Goal: Check status: Check status

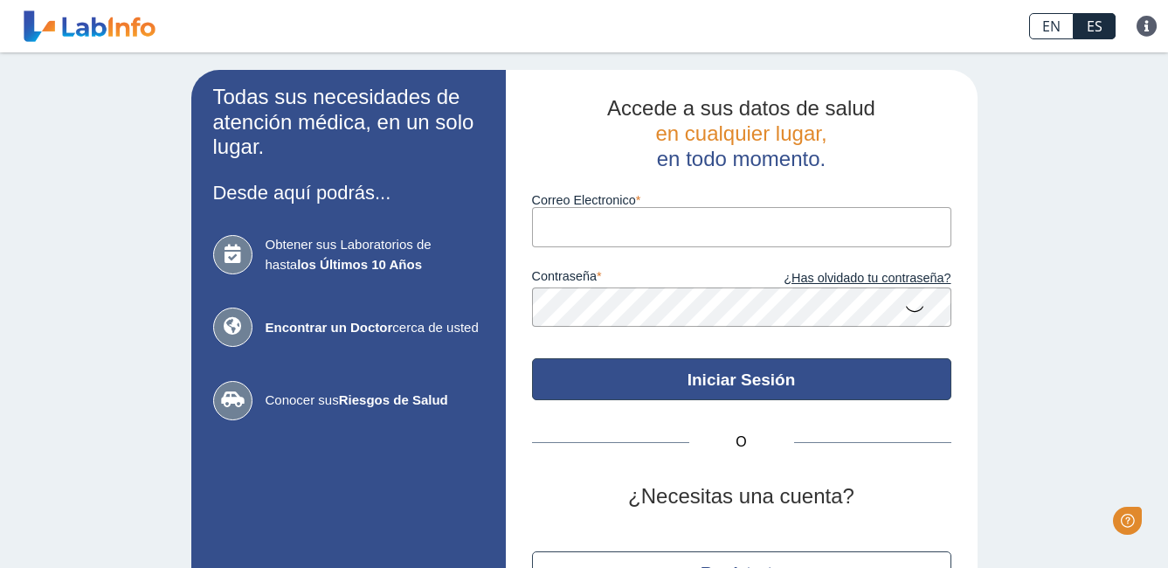
type input "[EMAIL_ADDRESS][DOMAIN_NAME]"
click at [690, 380] on button "Iniciar Sesión" at bounding box center [741, 379] width 419 height 42
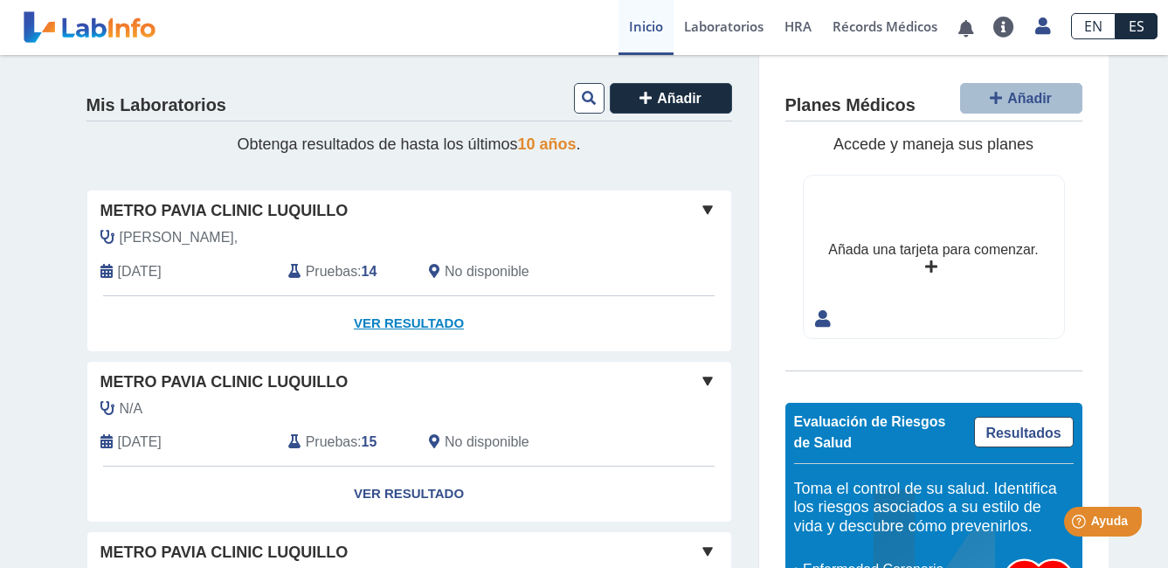
click at [379, 316] on link "Ver Resultado" at bounding box center [409, 323] width 644 height 55
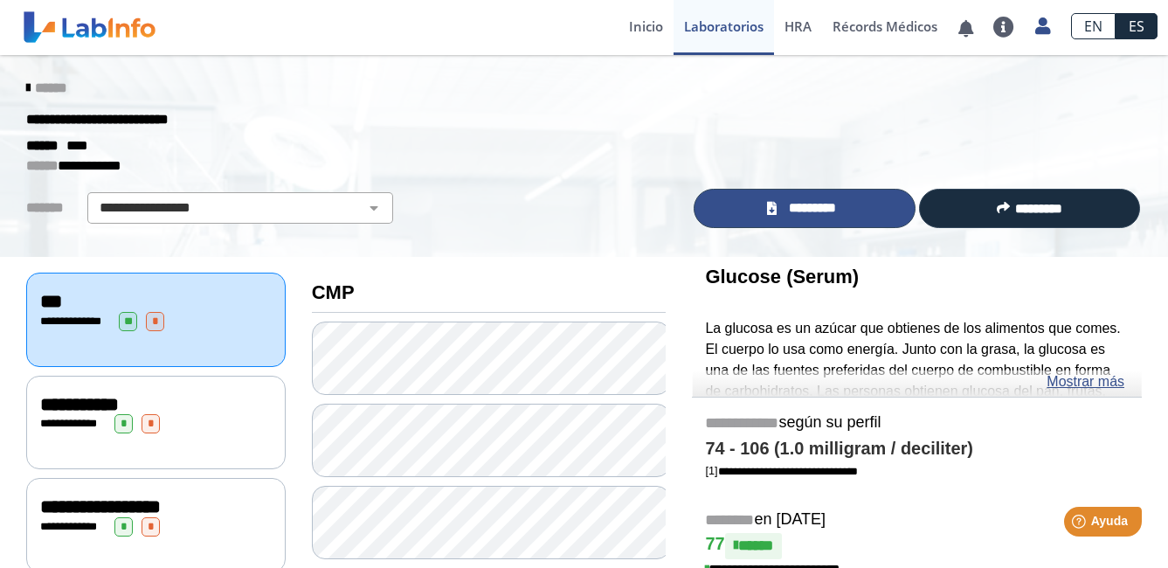
click at [805, 211] on span "*********" at bounding box center [812, 208] width 60 height 20
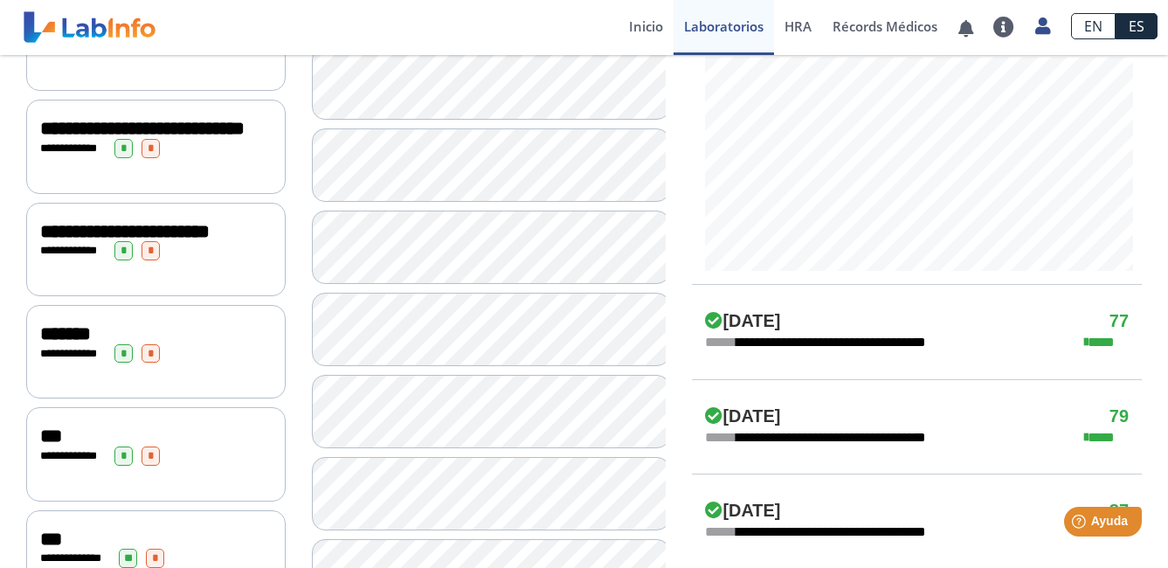
scroll to position [699, 0]
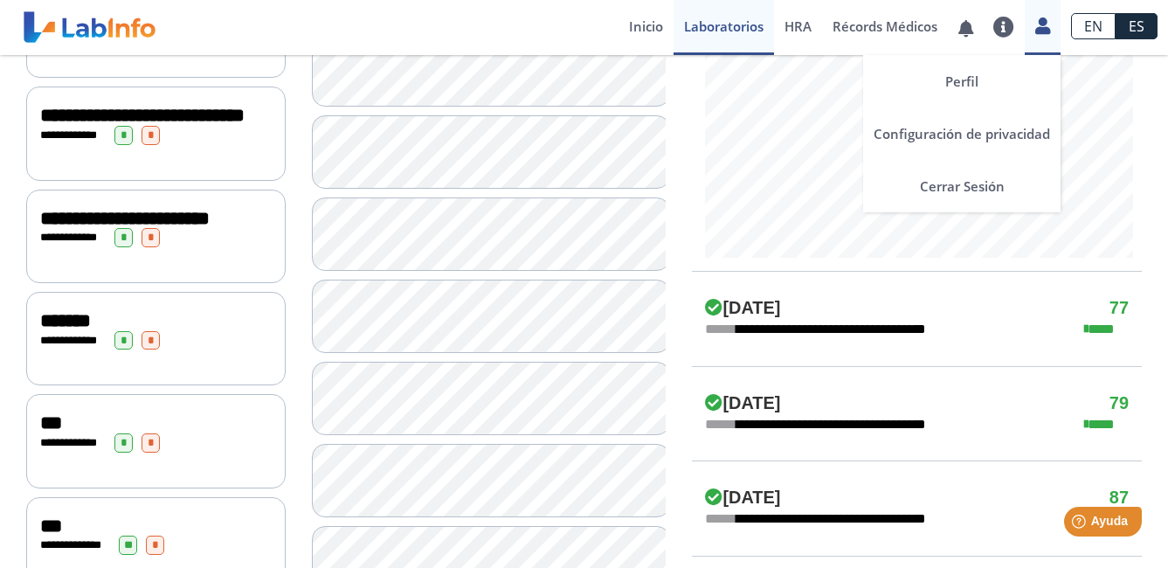
click at [1037, 26] on icon at bounding box center [1042, 25] width 15 height 13
click at [964, 185] on link "Cerrar Sesión" at bounding box center [961, 186] width 197 height 52
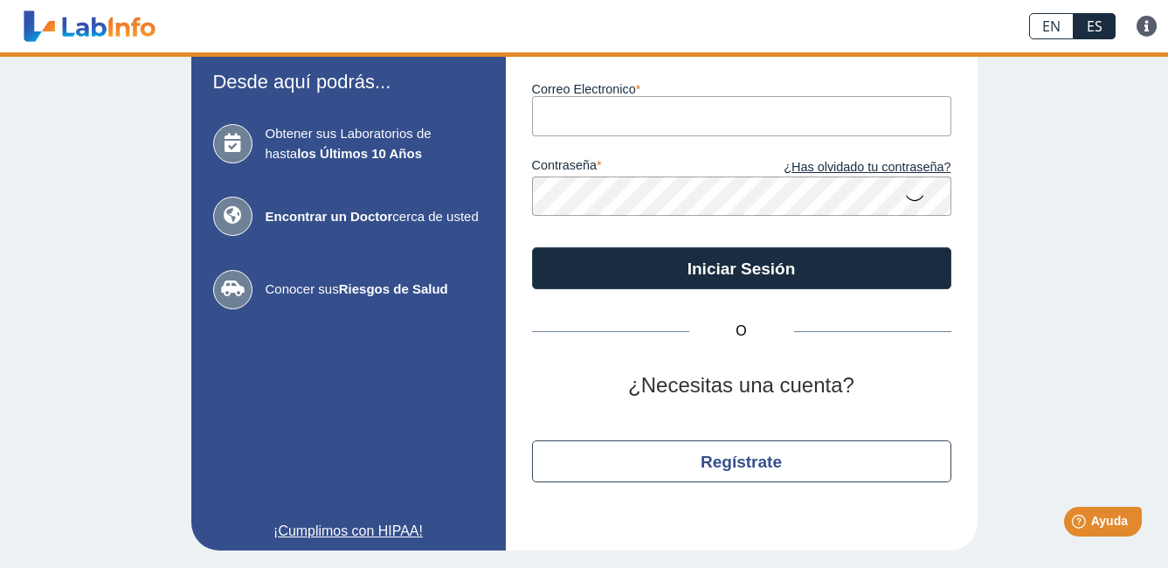
type input "[EMAIL_ADDRESS][DOMAIN_NAME]"
